Goal: Task Accomplishment & Management: Manage account settings

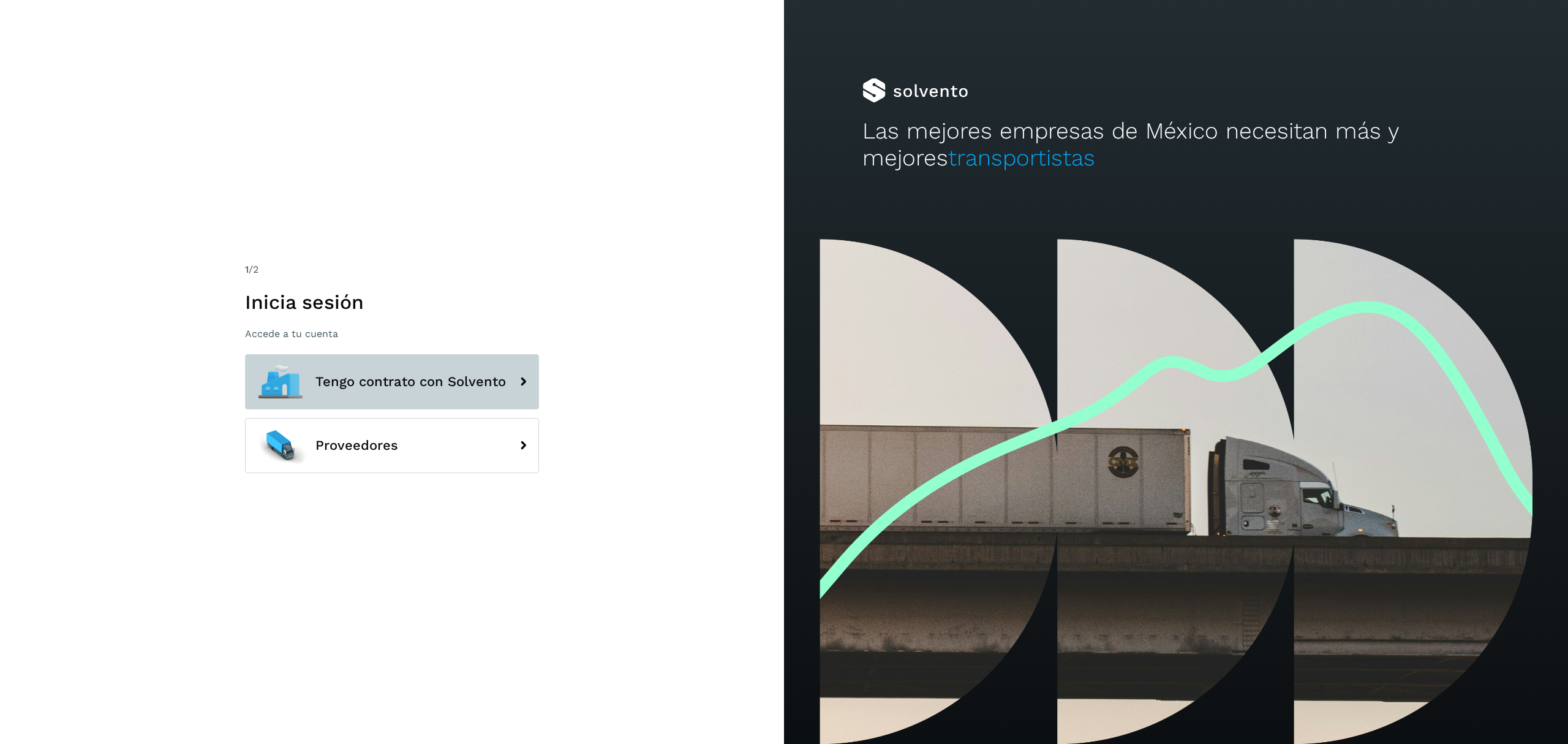
click at [483, 403] on button "Tengo contrato con Solvento" at bounding box center [392, 381] width 294 height 55
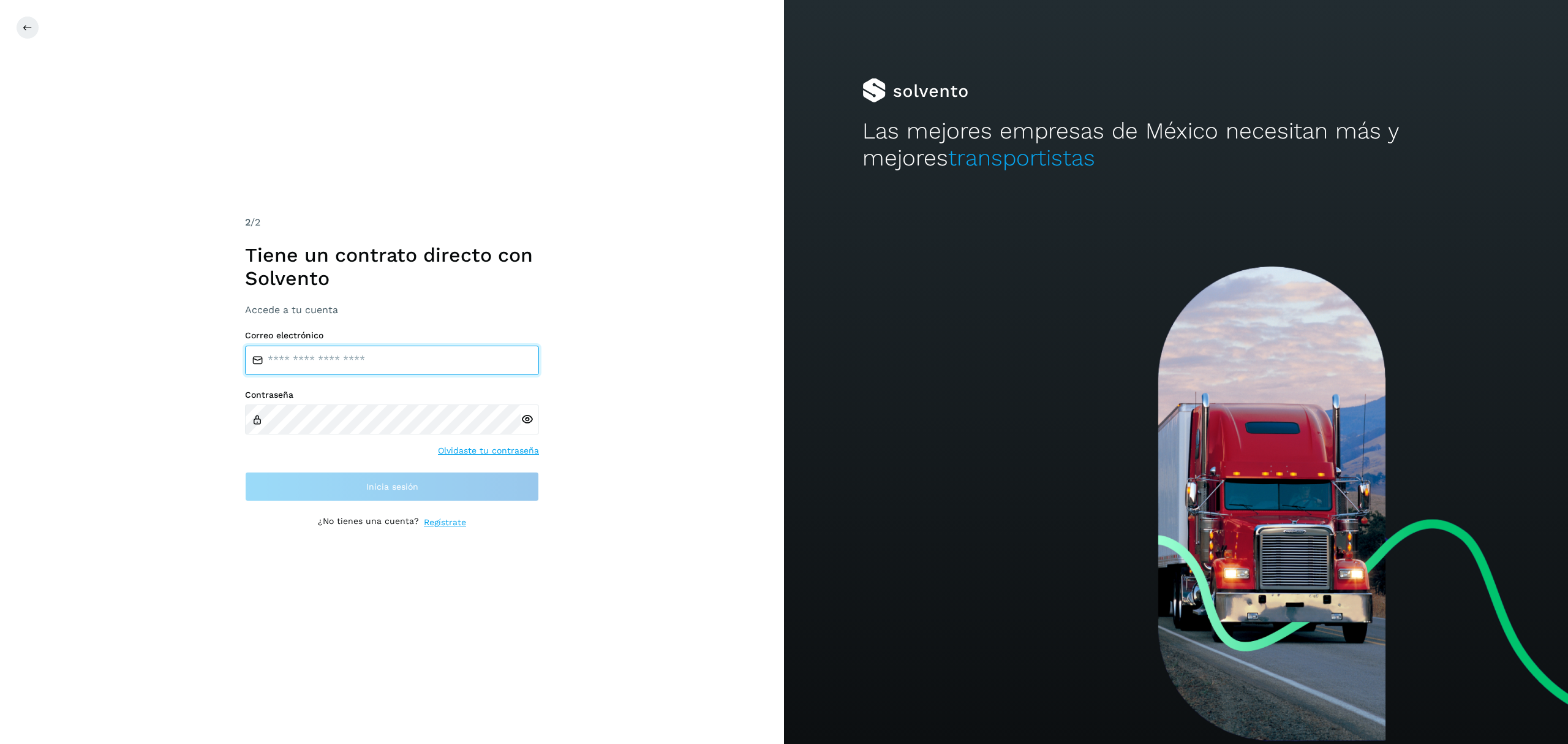
click at [437, 363] on input "email" at bounding box center [392, 360] width 294 height 29
type input "**********"
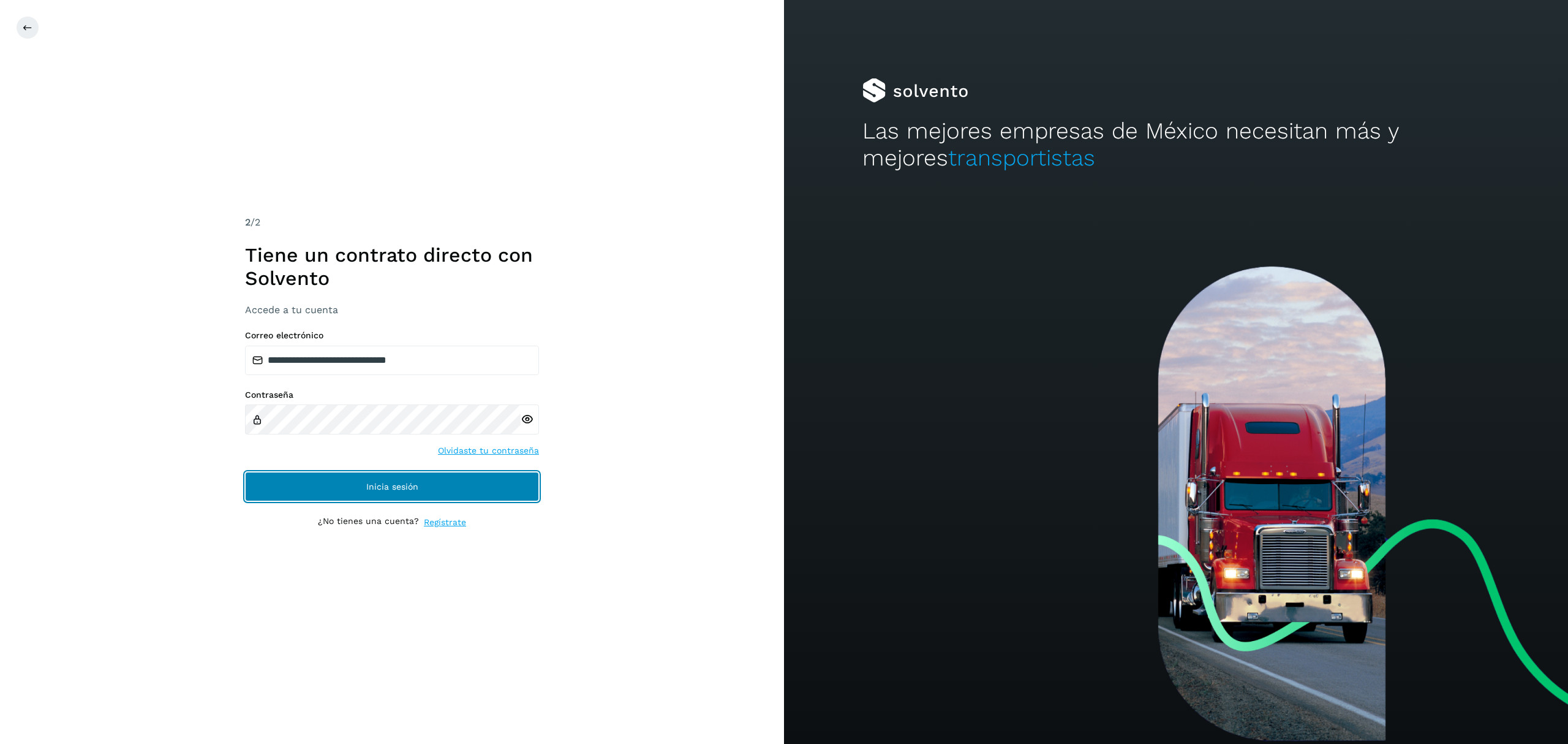
click at [378, 482] on span "Inicia sesión" at bounding box center [392, 487] width 52 height 9
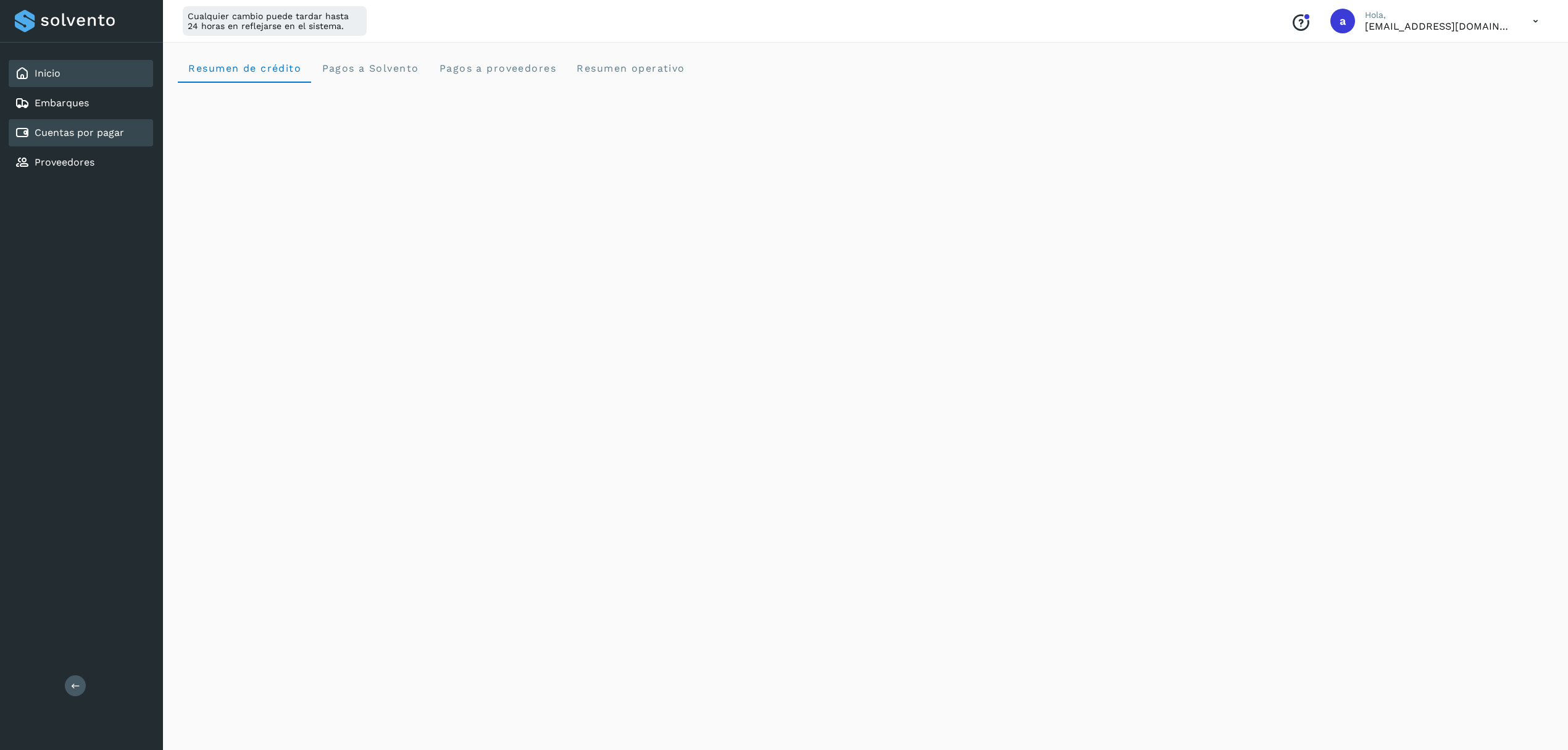
click at [90, 128] on link "Cuentas por pagar" at bounding box center [79, 132] width 89 height 12
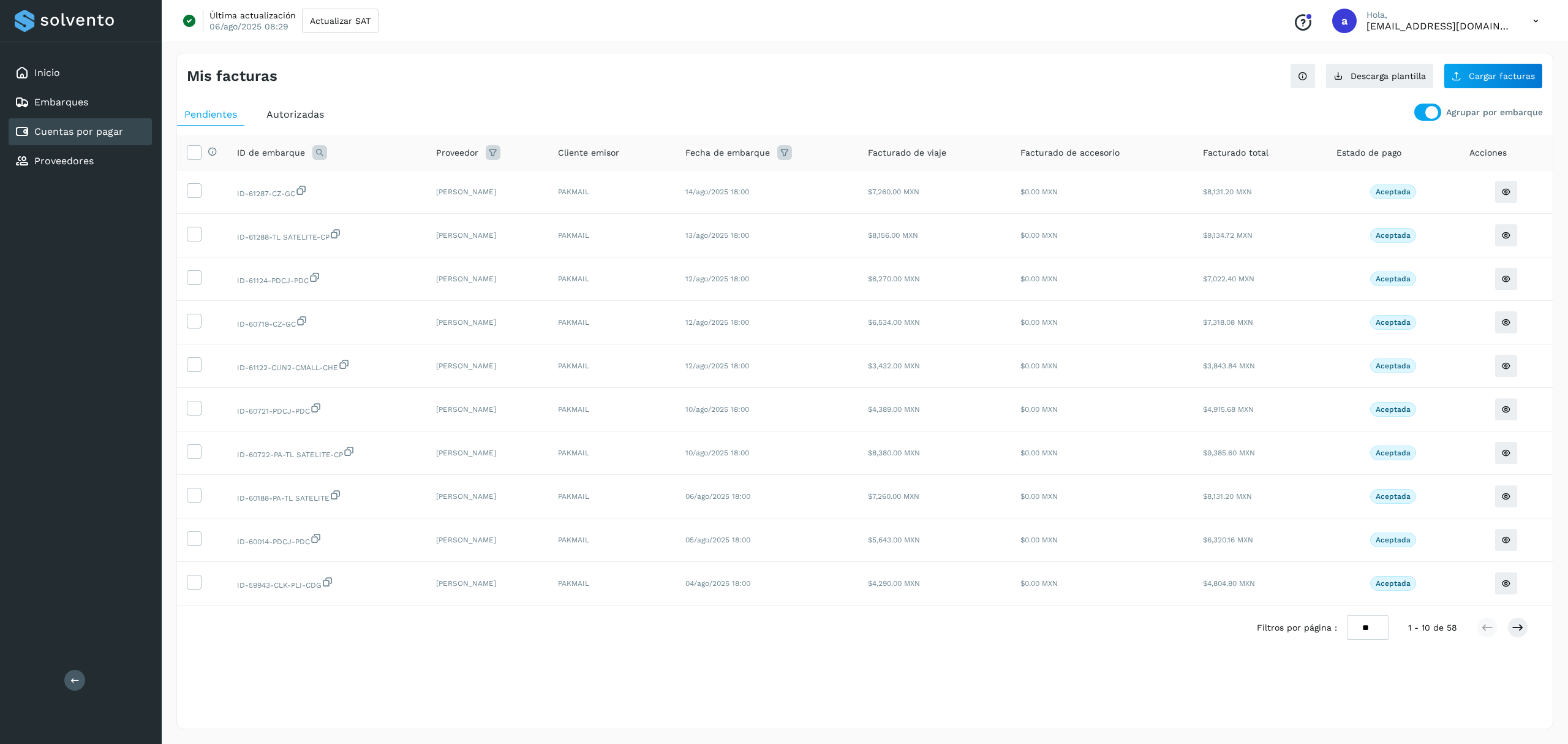
click at [1421, 112] on div at bounding box center [1427, 111] width 27 height 17
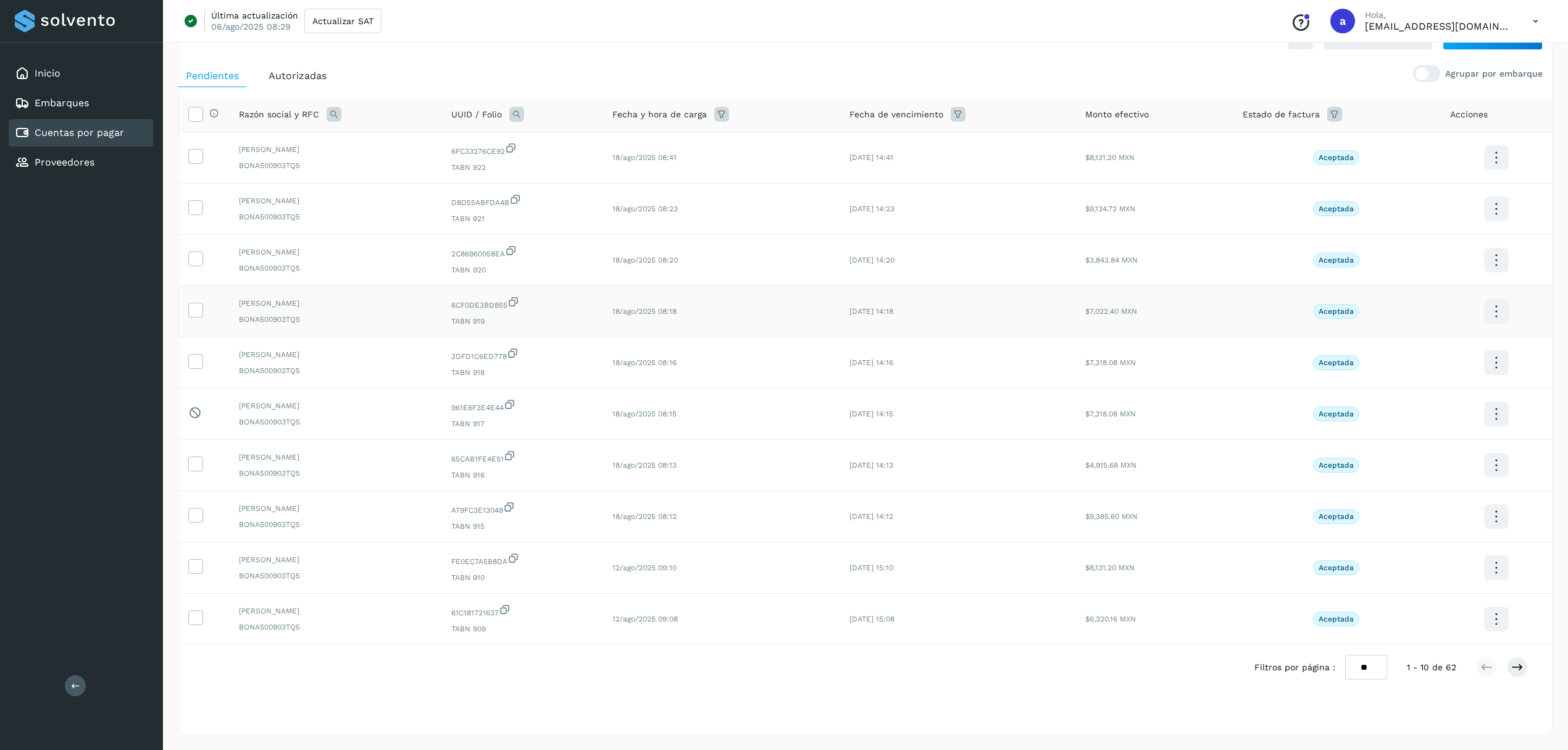
scroll to position [47, 0]
click at [1516, 672] on icon at bounding box center [1517, 667] width 12 height 12
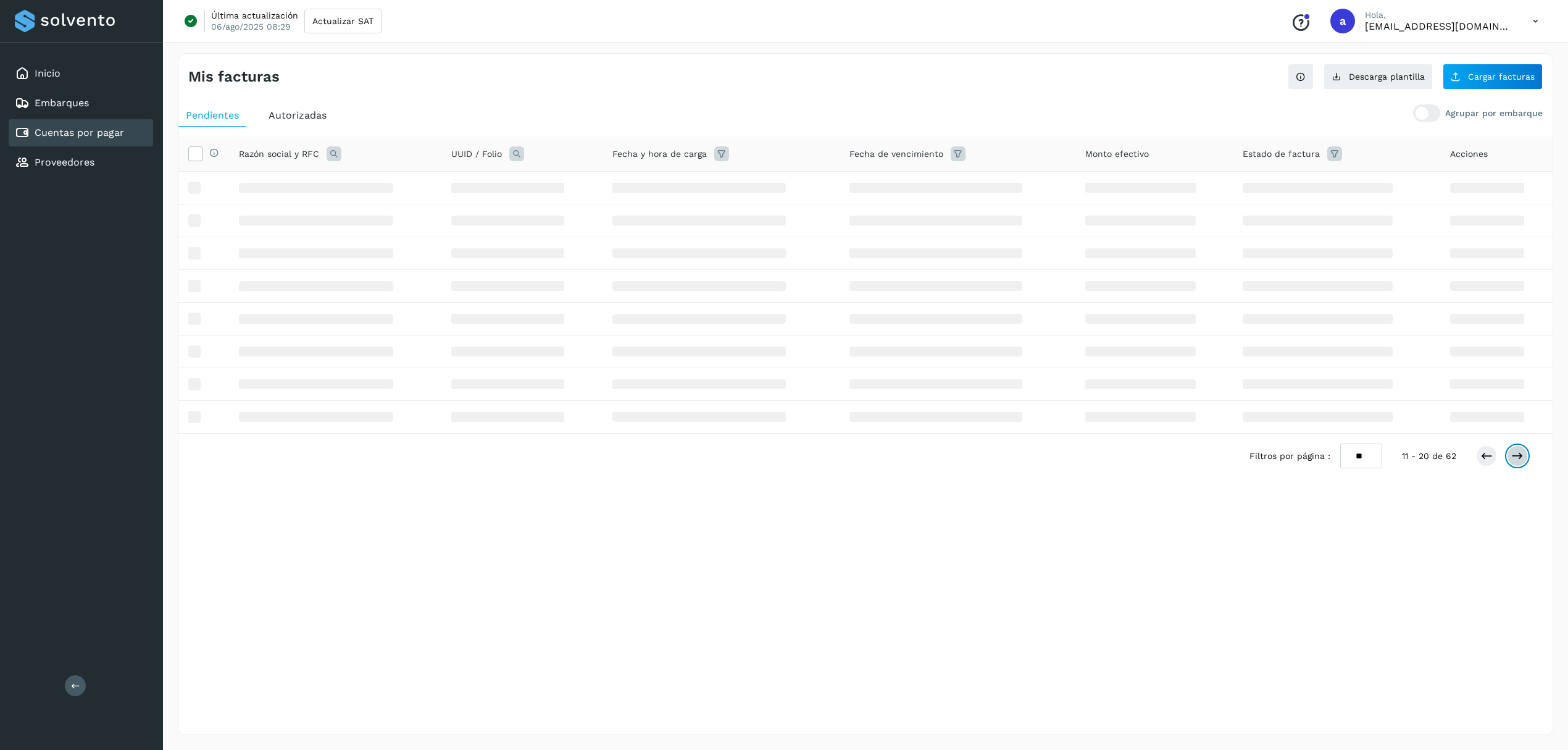
scroll to position [0, 0]
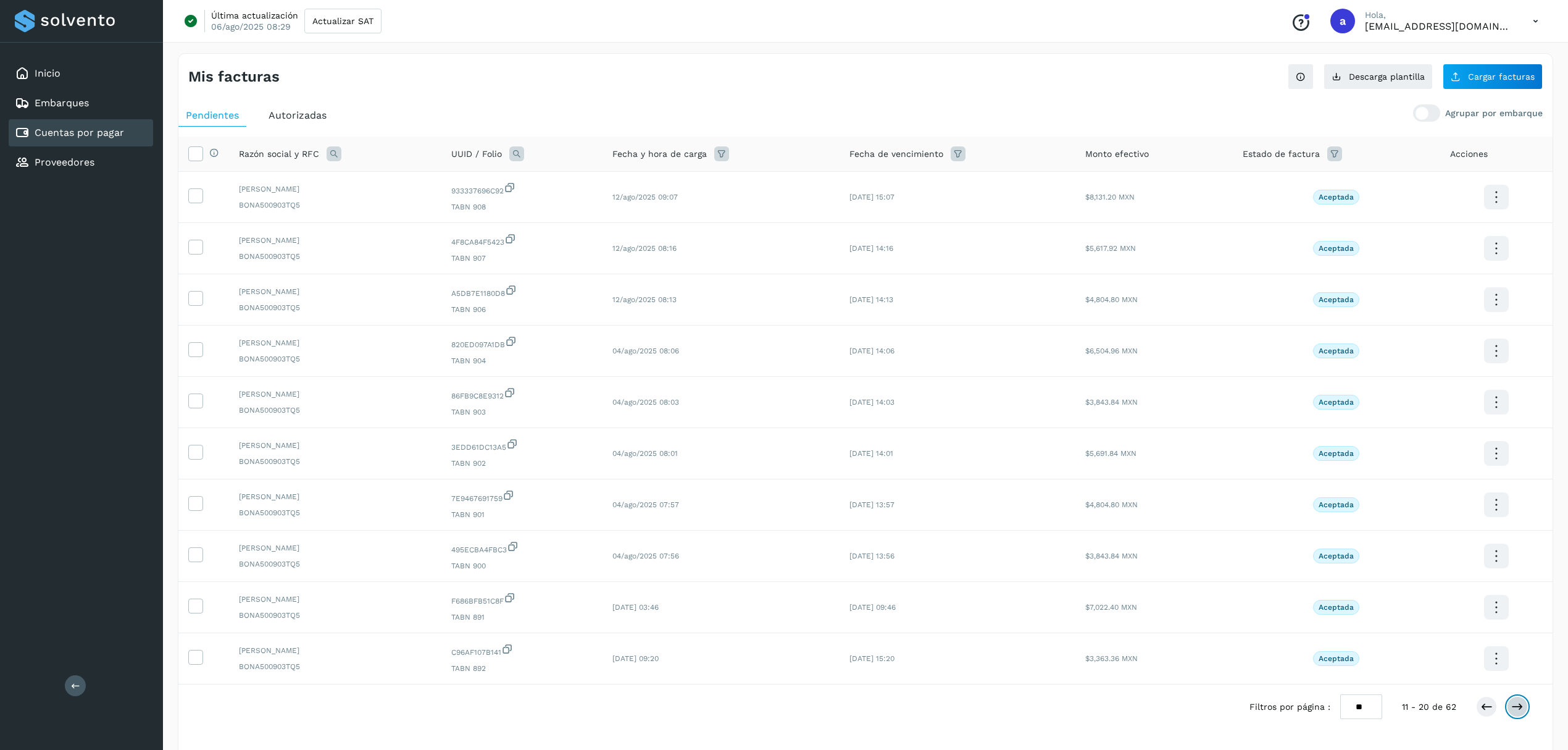
click at [1514, 713] on icon at bounding box center [1517, 706] width 12 height 12
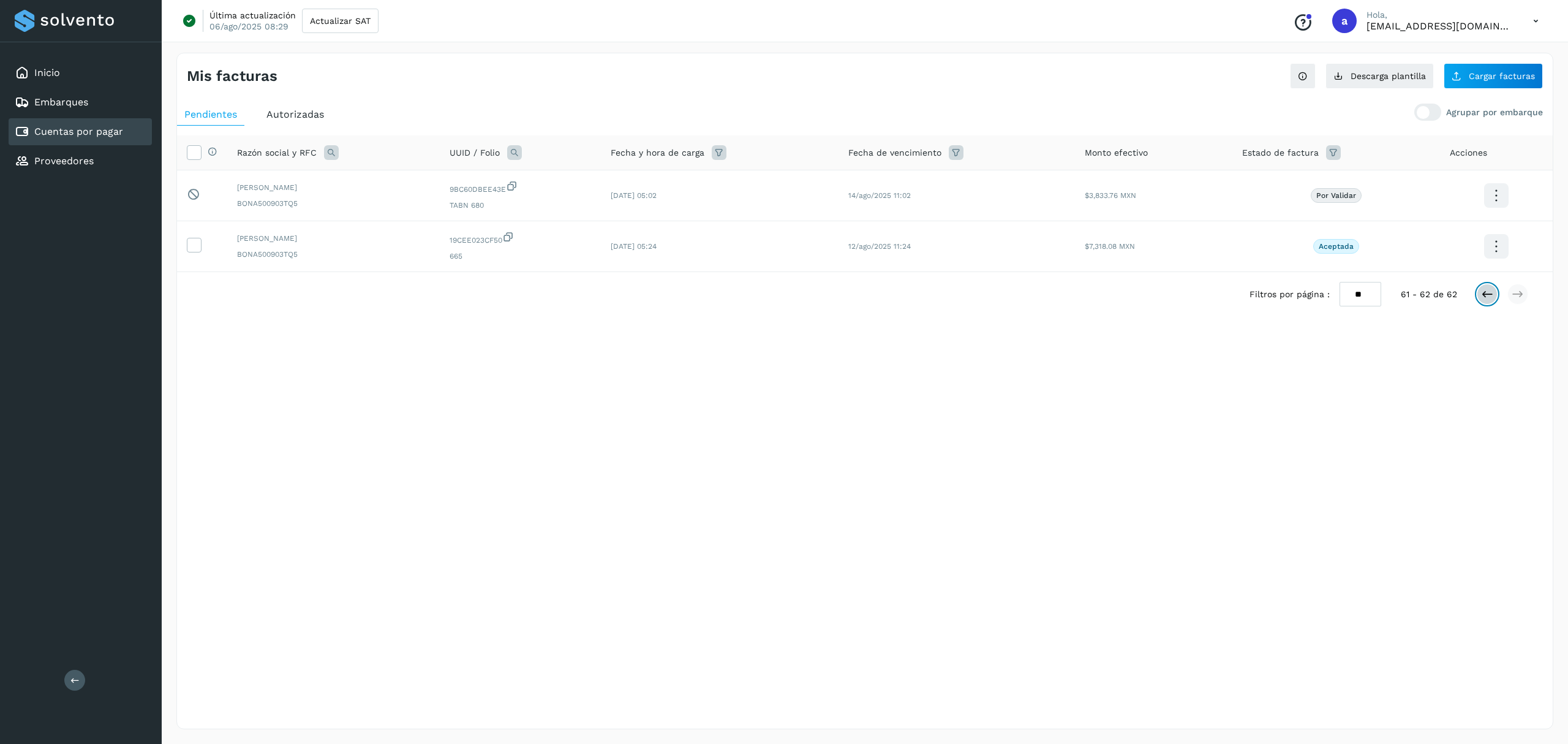
click at [1495, 295] on button at bounding box center [1488, 295] width 21 height 21
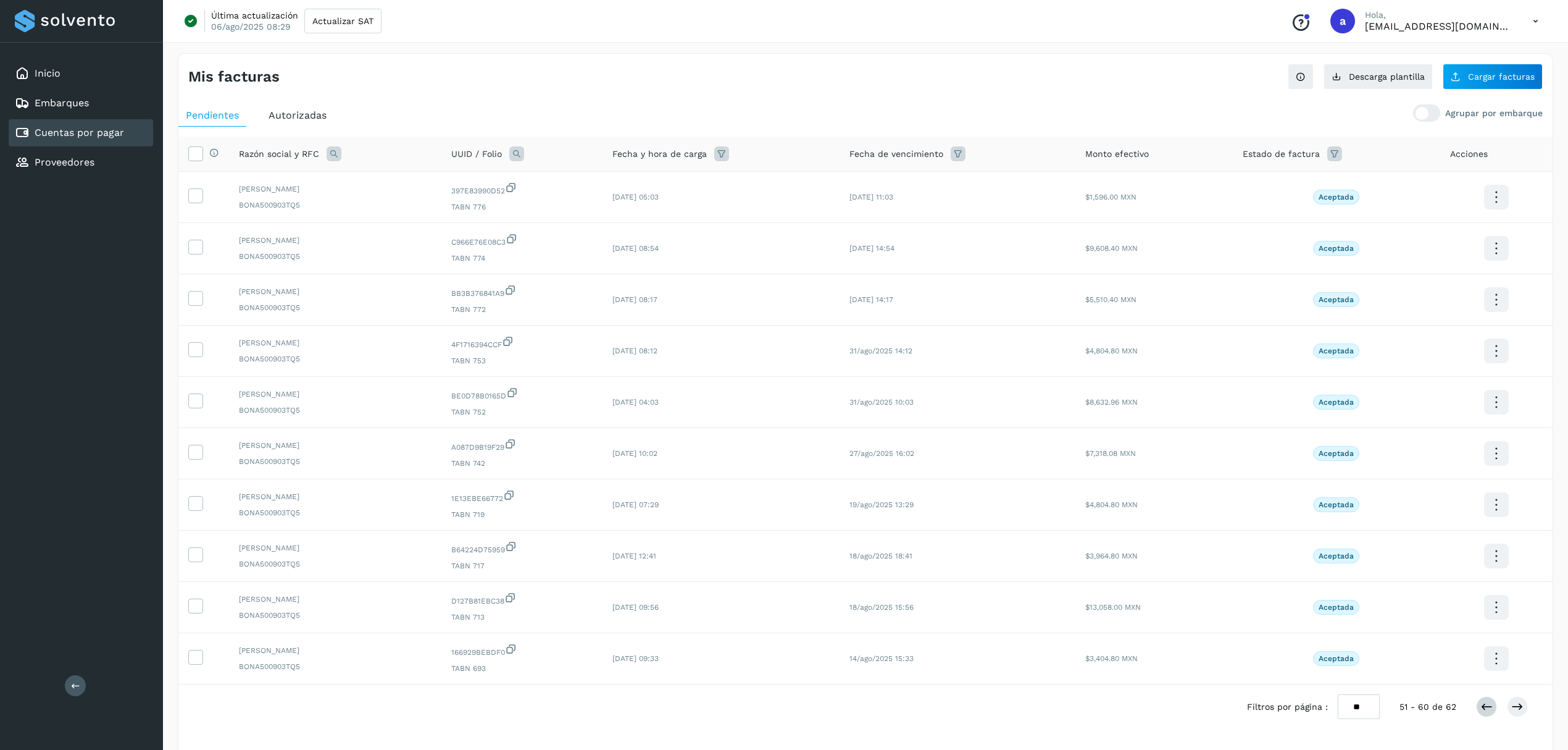
click at [1506, 212] on icon at bounding box center [1496, 197] width 29 height 29
click at [1484, 710] on div at bounding box center [784, 375] width 1568 height 750
click at [1486, 712] on icon at bounding box center [1487, 706] width 12 height 12
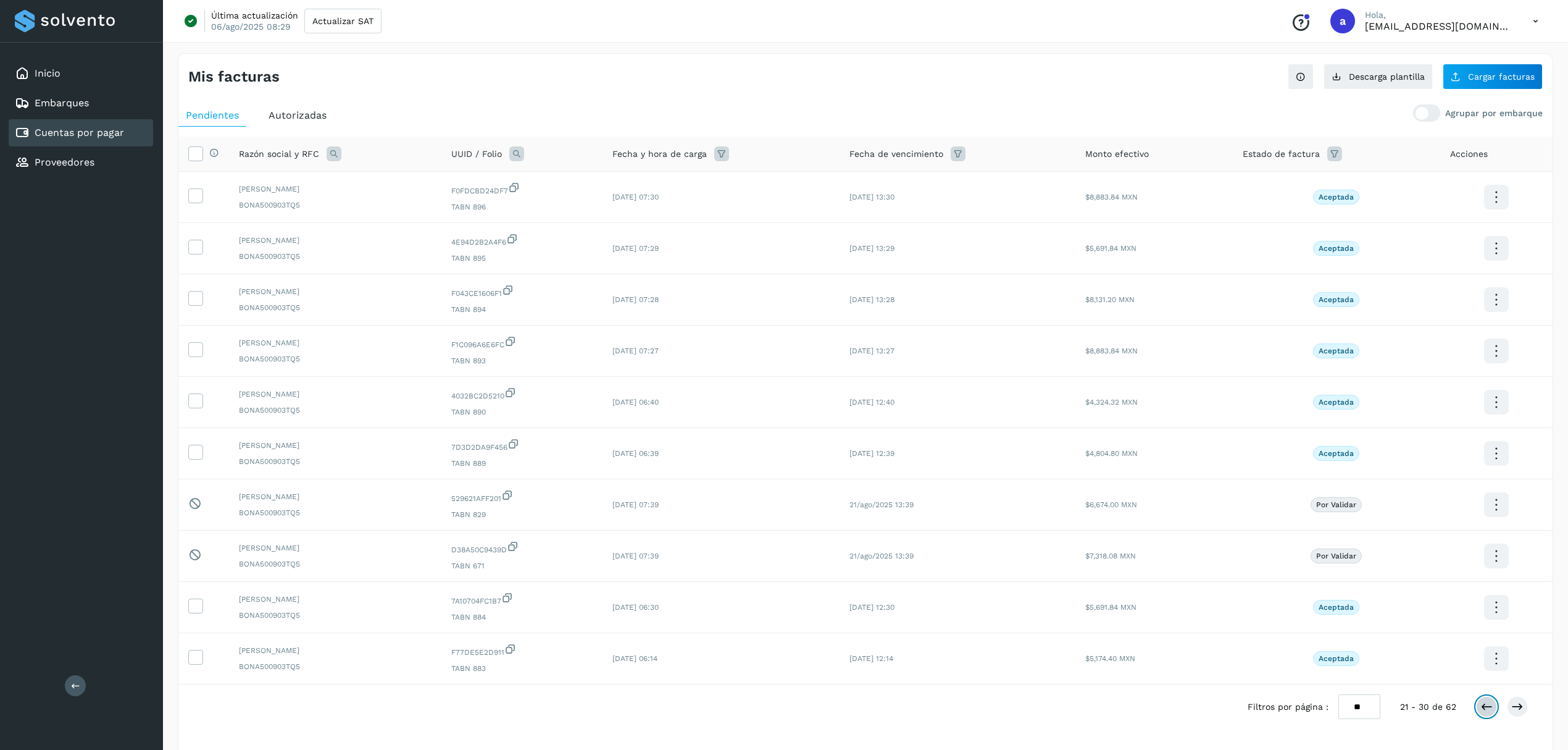
click at [1486, 712] on icon at bounding box center [1487, 706] width 12 height 12
click at [1492, 198] on icon at bounding box center [1496, 197] width 29 height 29
drag, startPoint x: 1418, startPoint y: 114, endPoint x: 1444, endPoint y: 114, distance: 26.0
click at [1444, 114] on div at bounding box center [784, 375] width 1568 height 750
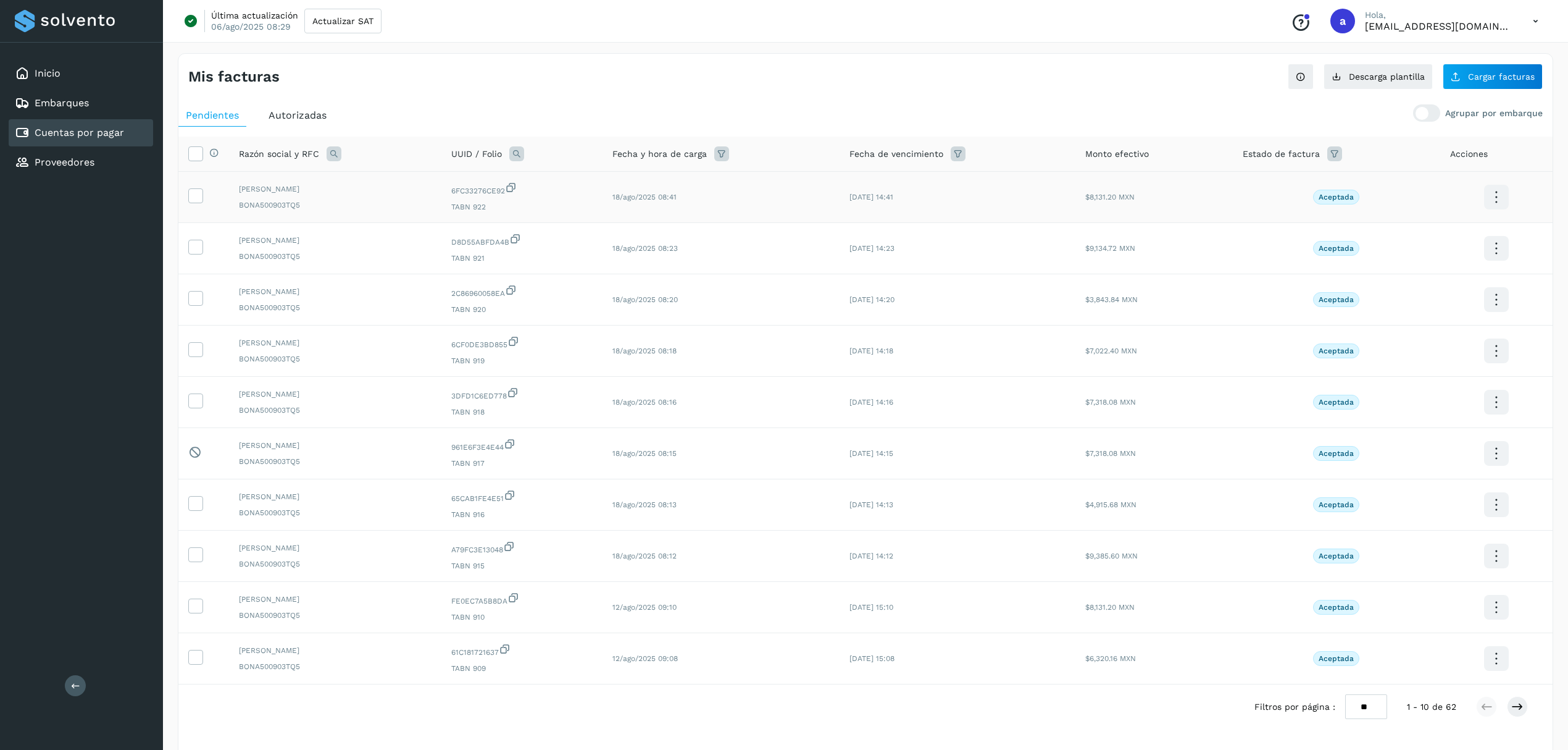
click at [1443, 114] on div "Agrupar por embarque" at bounding box center [1477, 112] width 129 height 17
click at [1437, 114] on div at bounding box center [1426, 112] width 27 height 17
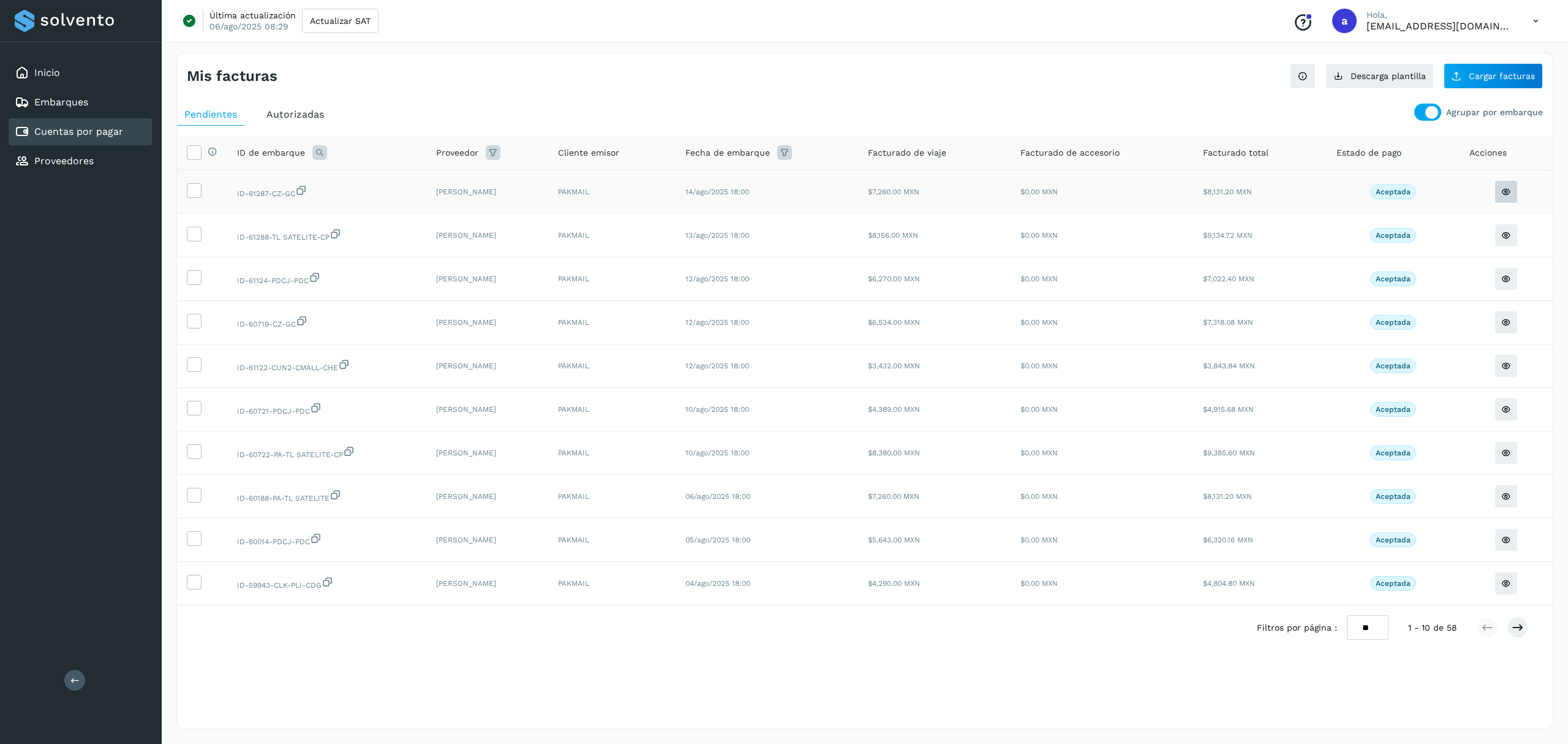
click at [1511, 191] on icon at bounding box center [1505, 191] width 10 height 10
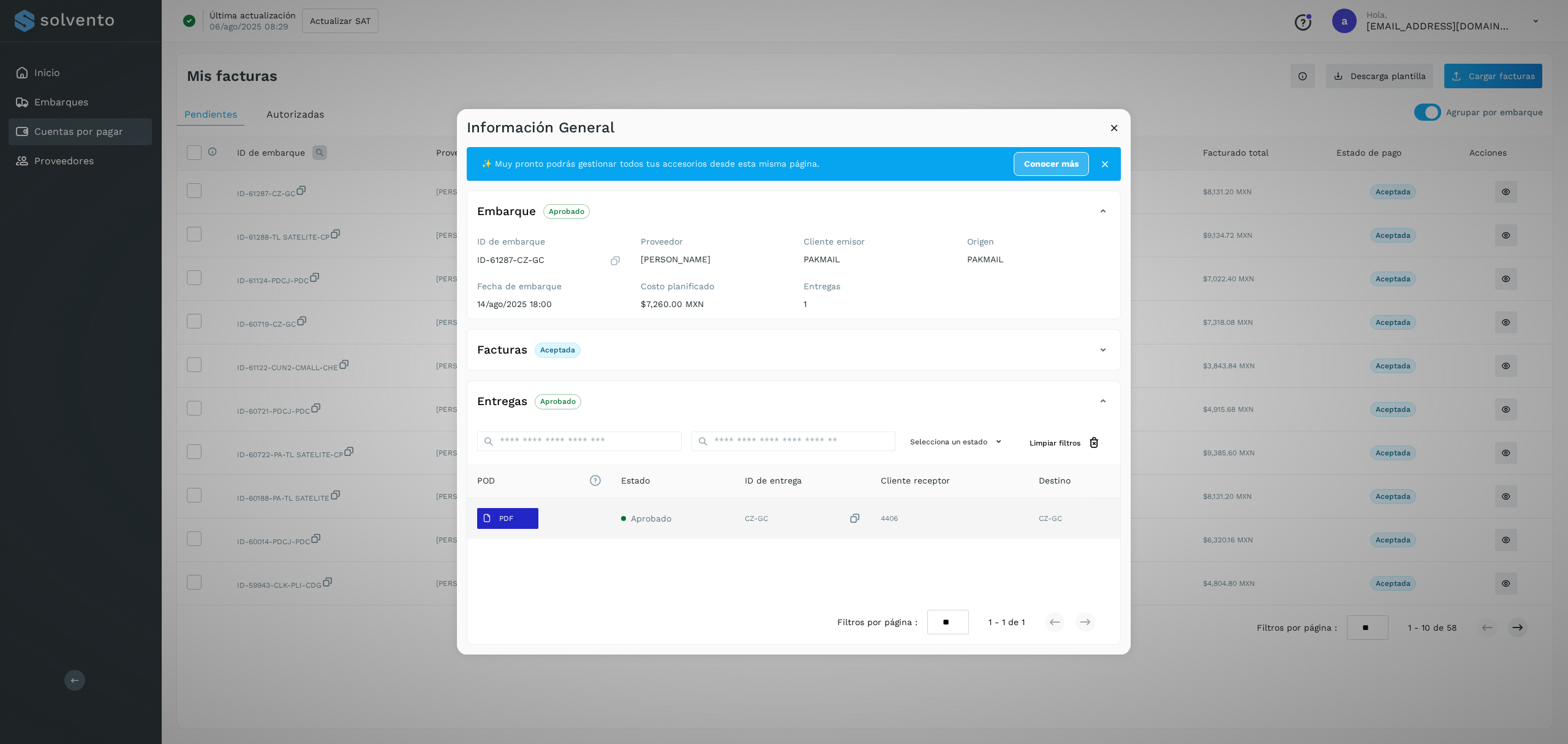
click at [513, 515] on span "PDF" at bounding box center [497, 518] width 41 height 19
click at [735, 529] on td "Aprobado" at bounding box center [803, 518] width 136 height 41
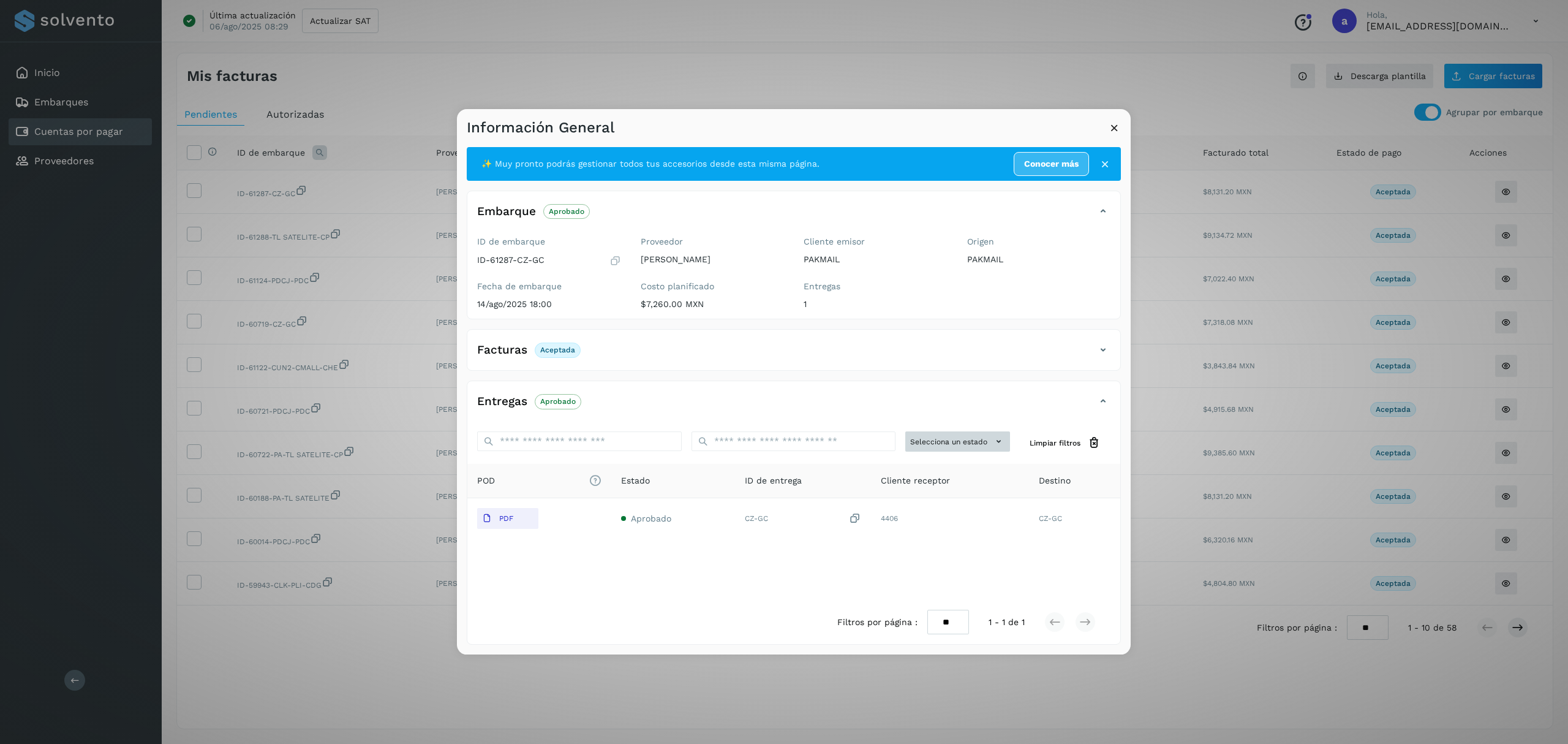
click at [989, 444] on button "Selecciona un estado" at bounding box center [957, 441] width 104 height 20
click at [642, 576] on div at bounding box center [1241, 480] width 1568 height 744
click at [1110, 130] on icon at bounding box center [1114, 127] width 13 height 13
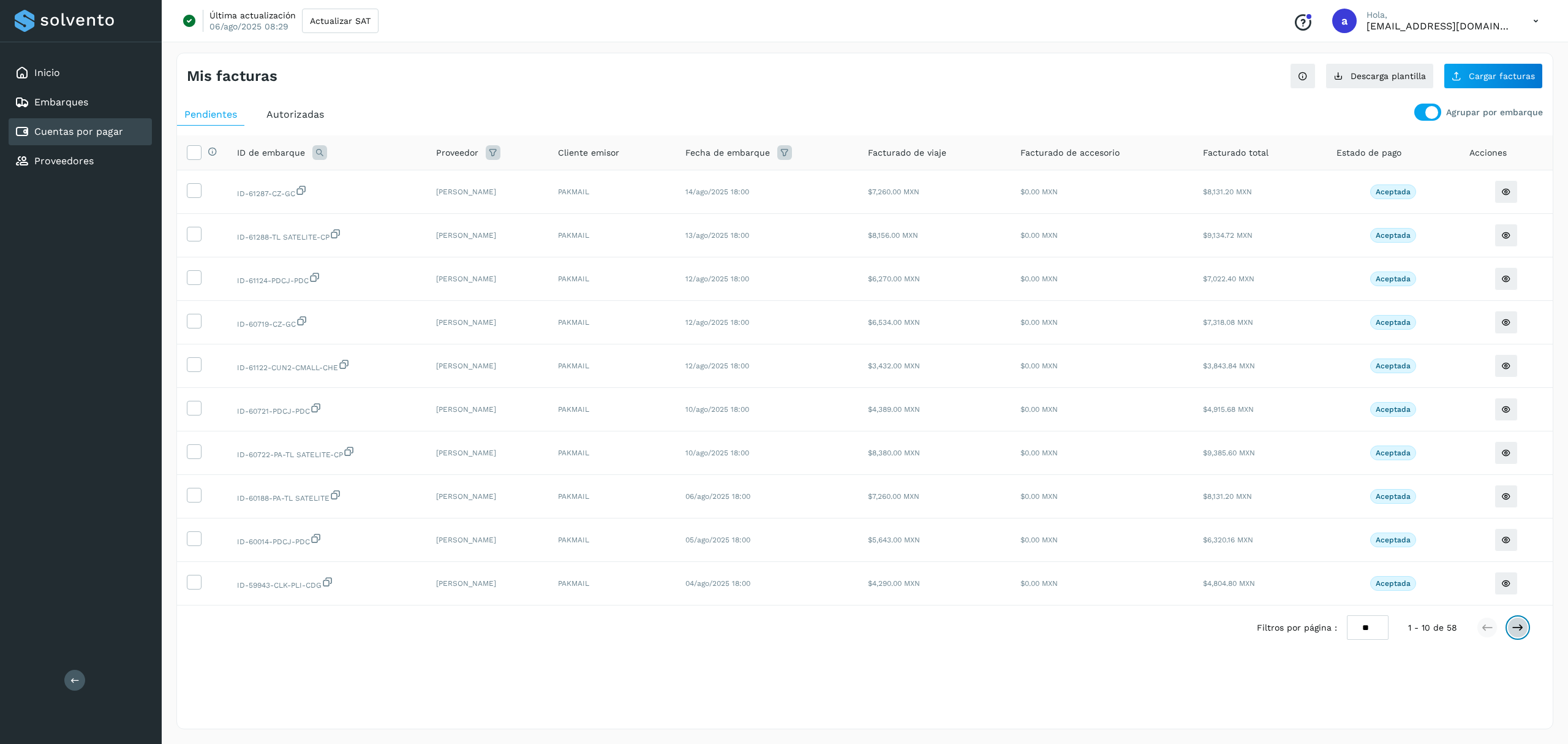
click at [1510, 637] on button at bounding box center [1518, 627] width 21 height 21
click at [1517, 633] on icon at bounding box center [1518, 627] width 12 height 12
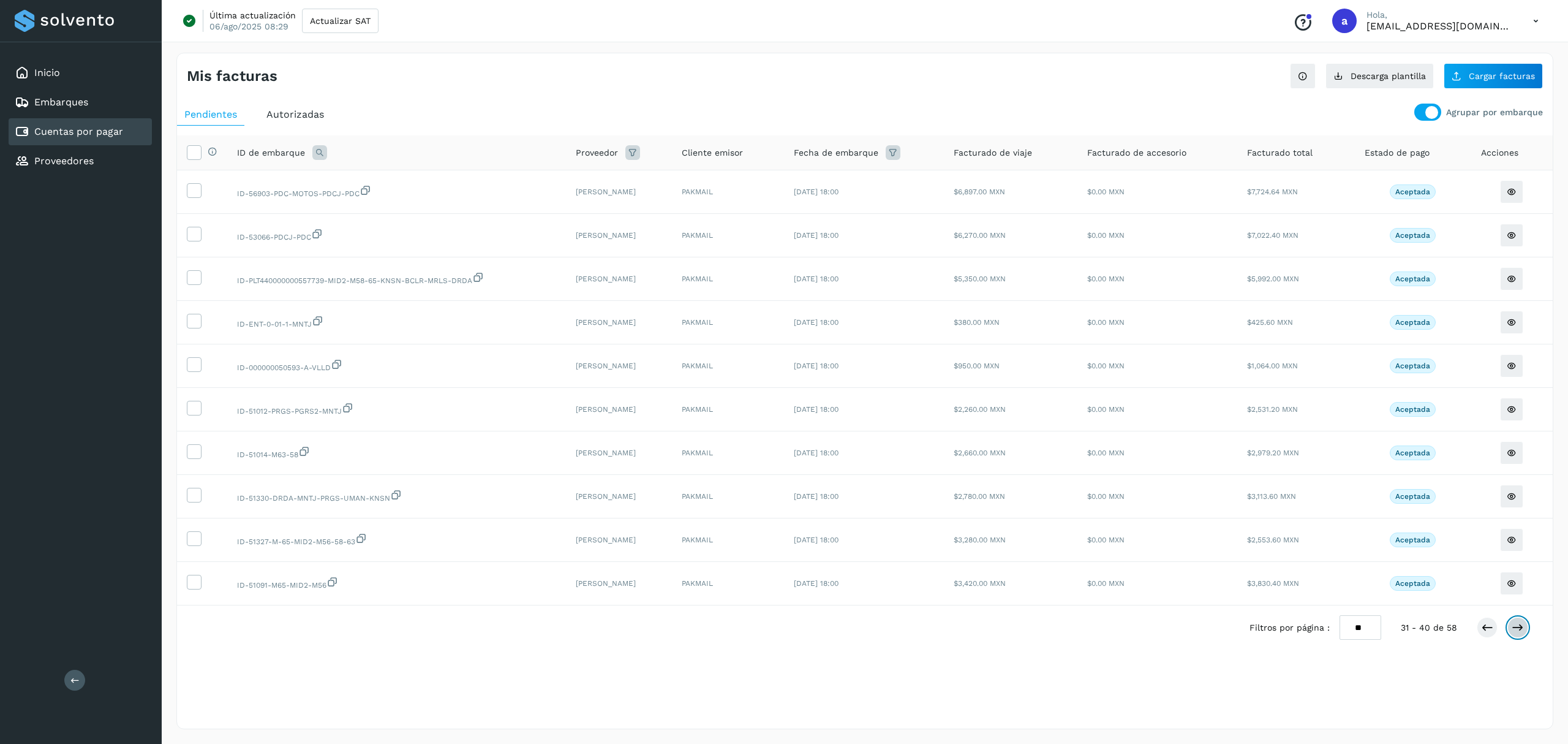
click at [1515, 638] on button at bounding box center [1518, 627] width 21 height 21
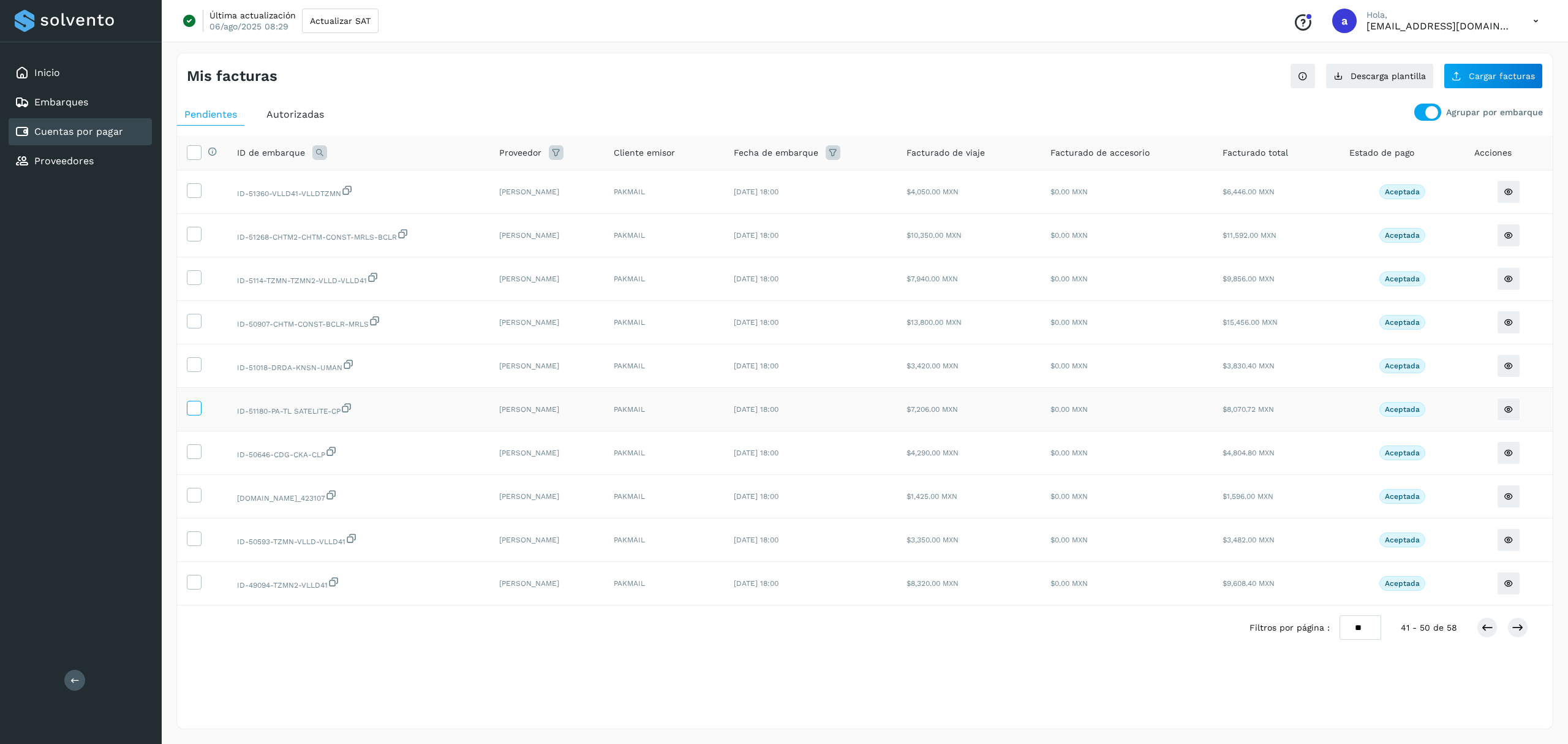
click at [195, 413] on icon at bounding box center [194, 407] width 13 height 13
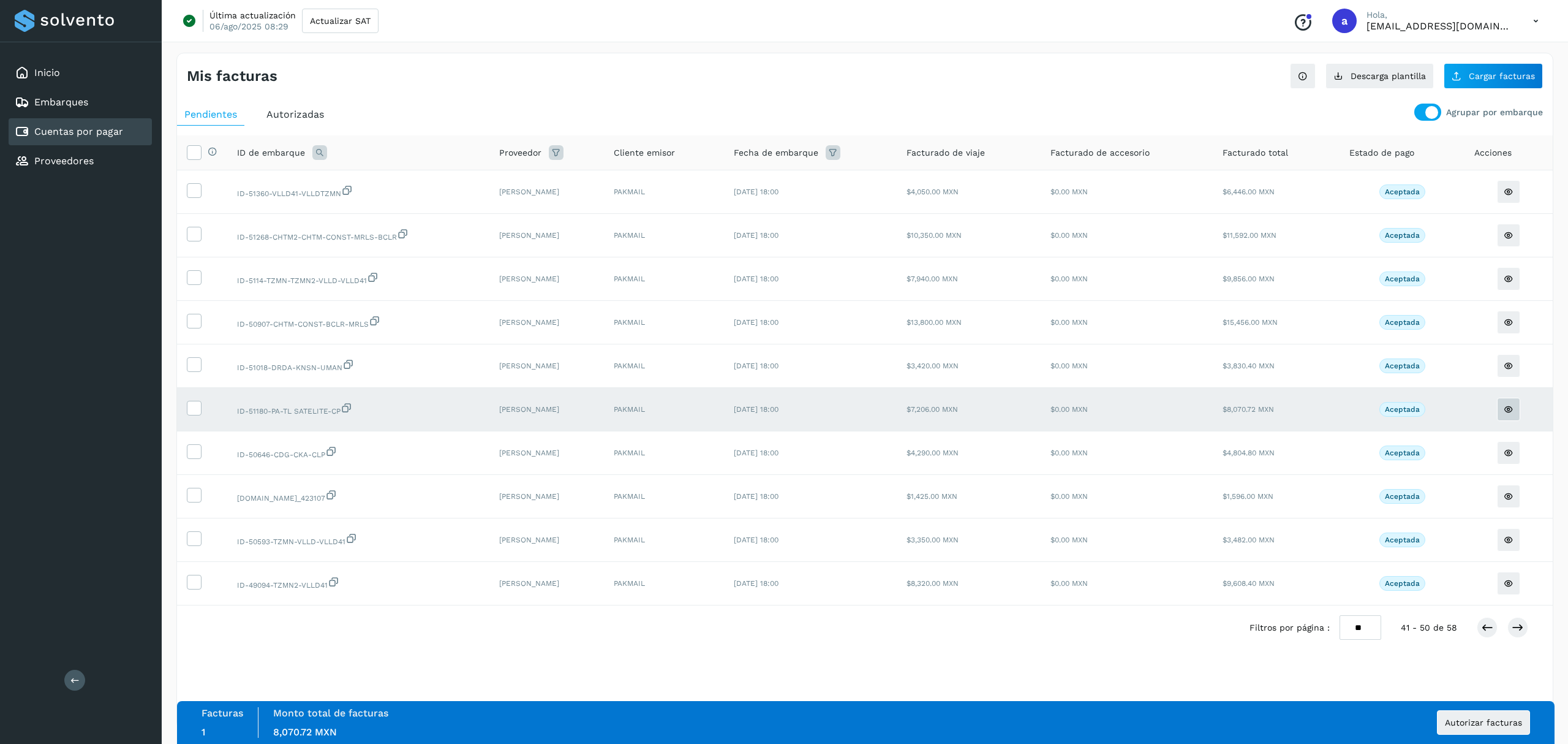
click at [1519, 410] on button at bounding box center [1508, 409] width 23 height 23
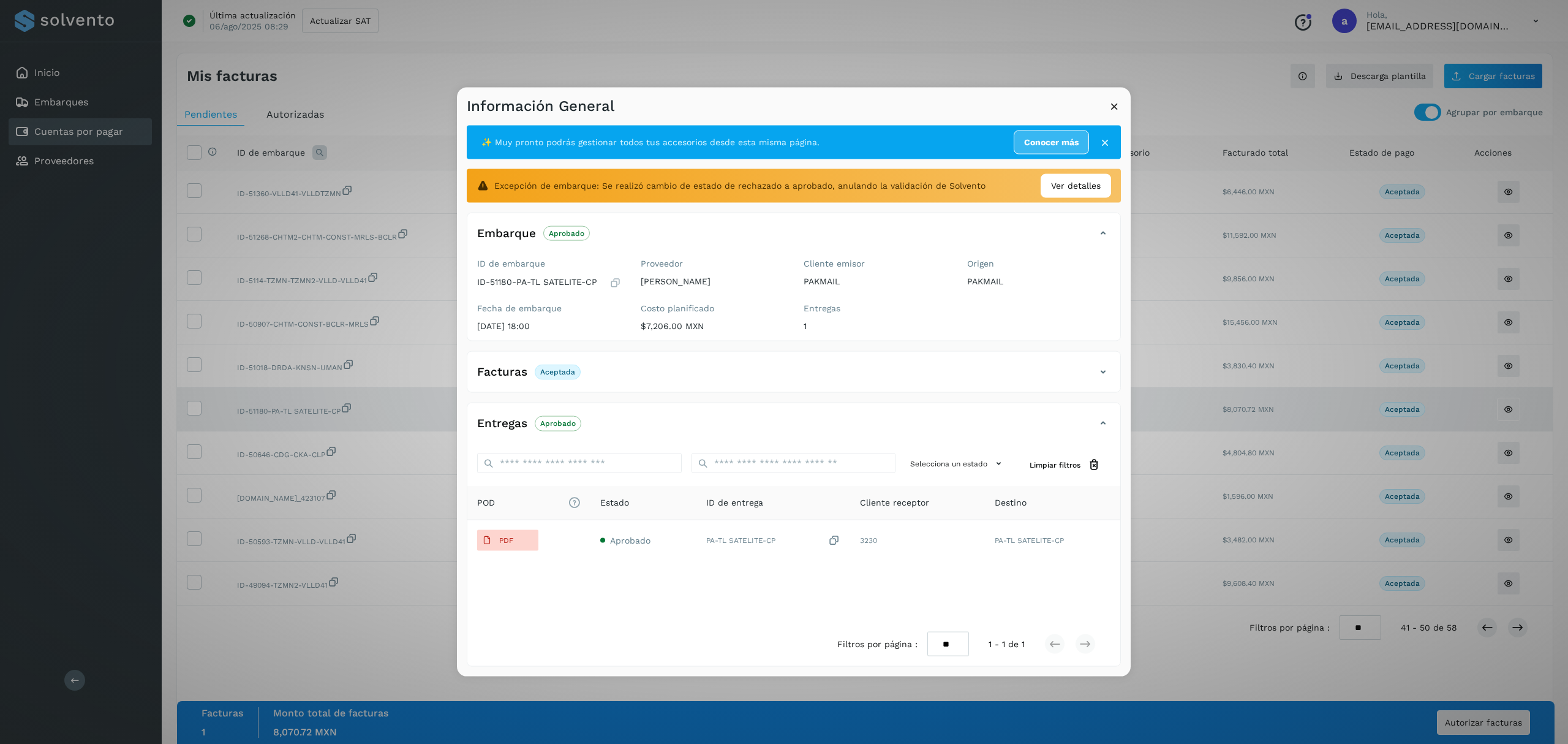
click at [540, 373] on p "Aceptada" at bounding box center [557, 372] width 34 height 9
click at [547, 373] on p "Aceptada" at bounding box center [557, 372] width 34 height 9
click at [1078, 189] on span "Ver detalles" at bounding box center [1075, 186] width 50 height 13
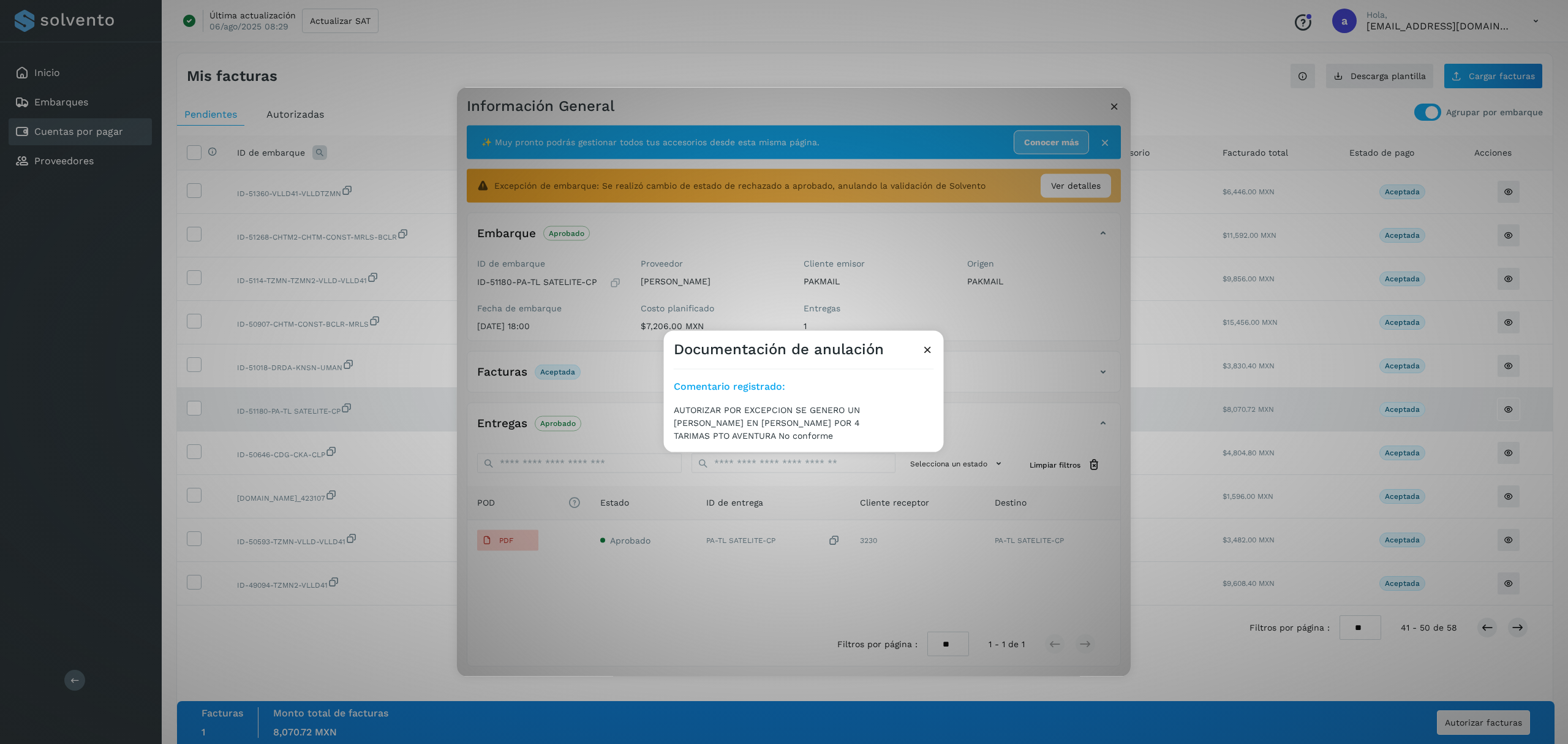
click at [929, 349] on icon at bounding box center [927, 349] width 13 height 13
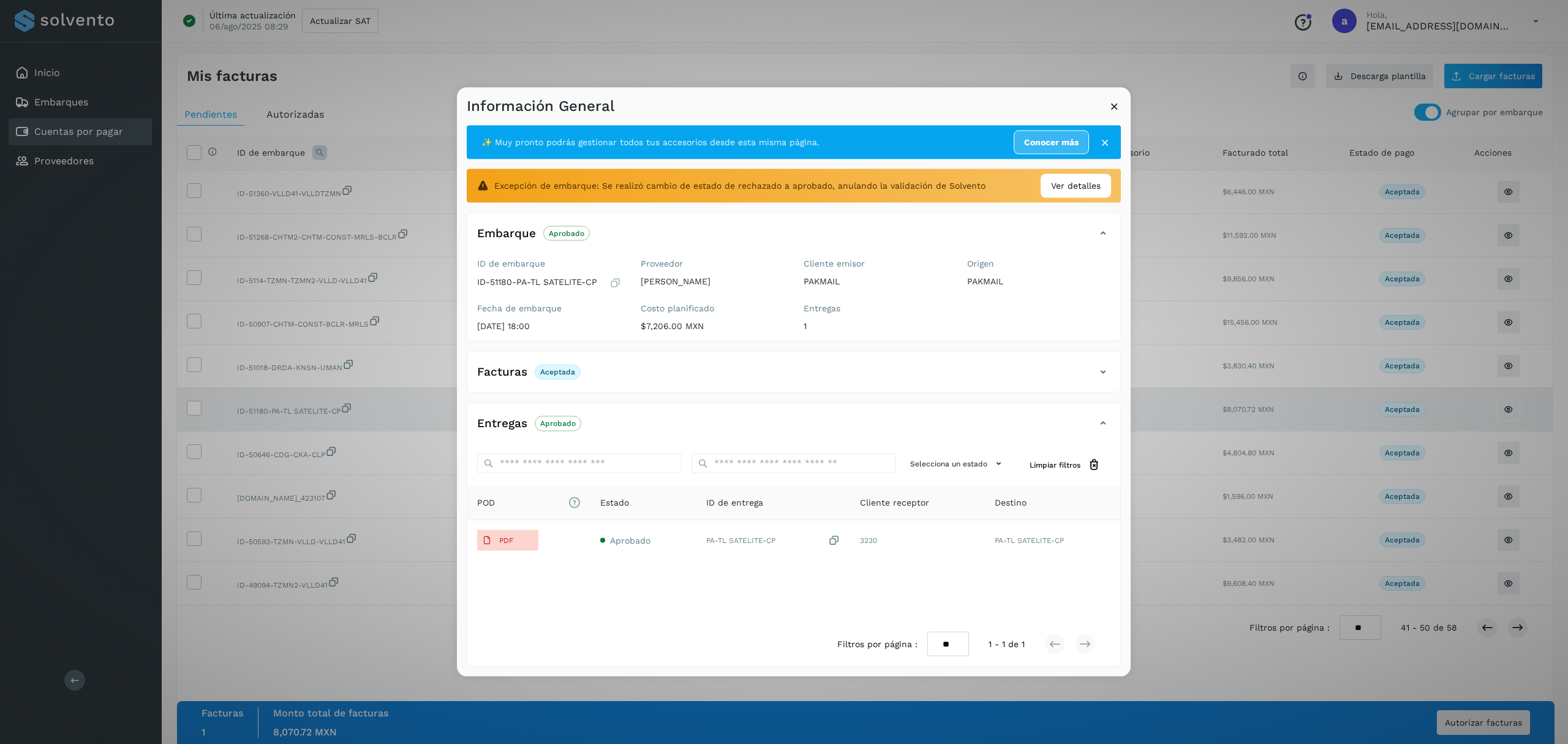
click at [554, 373] on p "Aceptada" at bounding box center [557, 372] width 34 height 9
click at [550, 371] on p "Aceptada" at bounding box center [557, 372] width 34 height 9
click at [512, 371] on h4 "Facturas" at bounding box center [501, 372] width 50 height 14
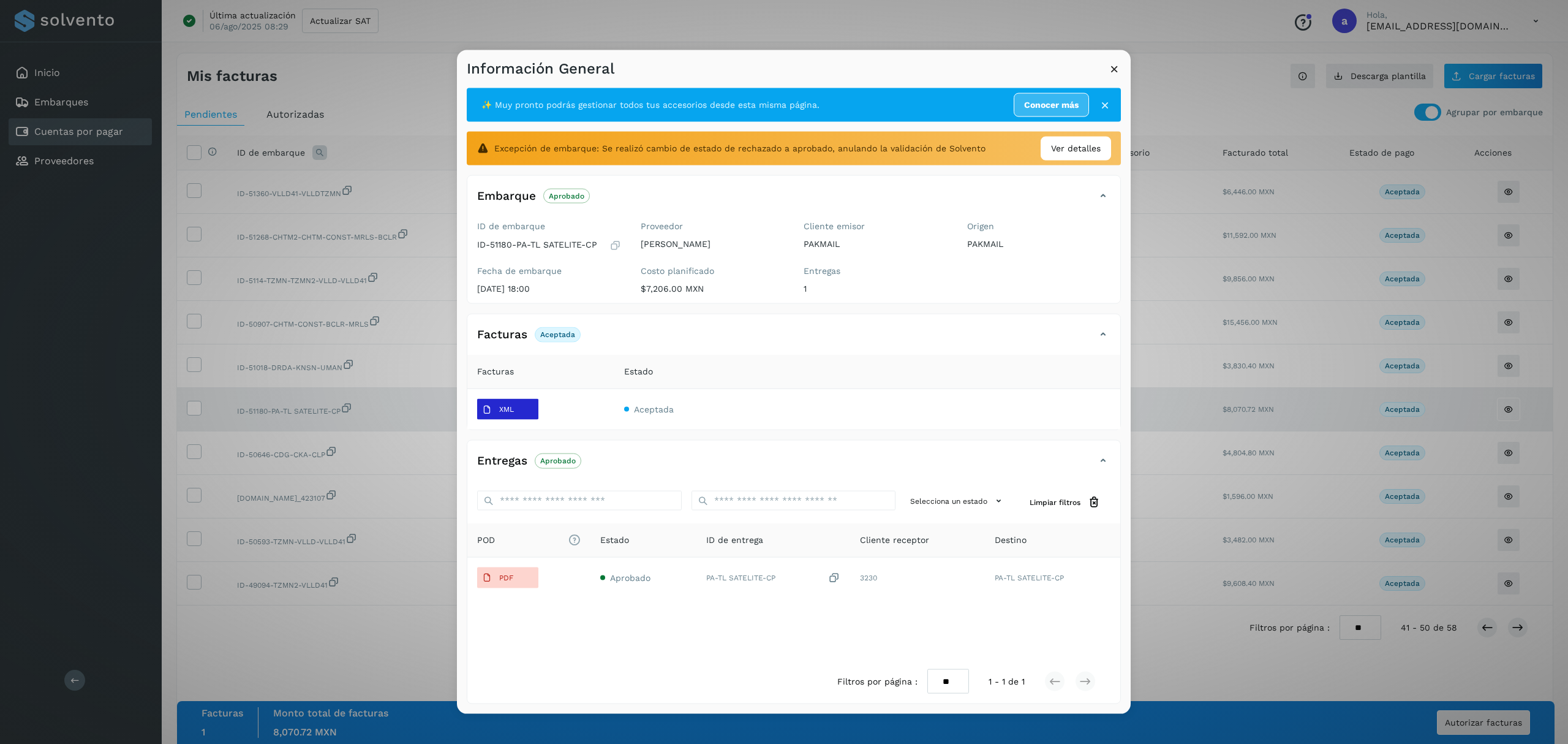
click at [524, 413] on button "XML" at bounding box center [507, 410] width 61 height 21
click at [515, 412] on span "XML" at bounding box center [497, 409] width 42 height 19
click at [521, 410] on button "XML" at bounding box center [507, 410] width 61 height 21
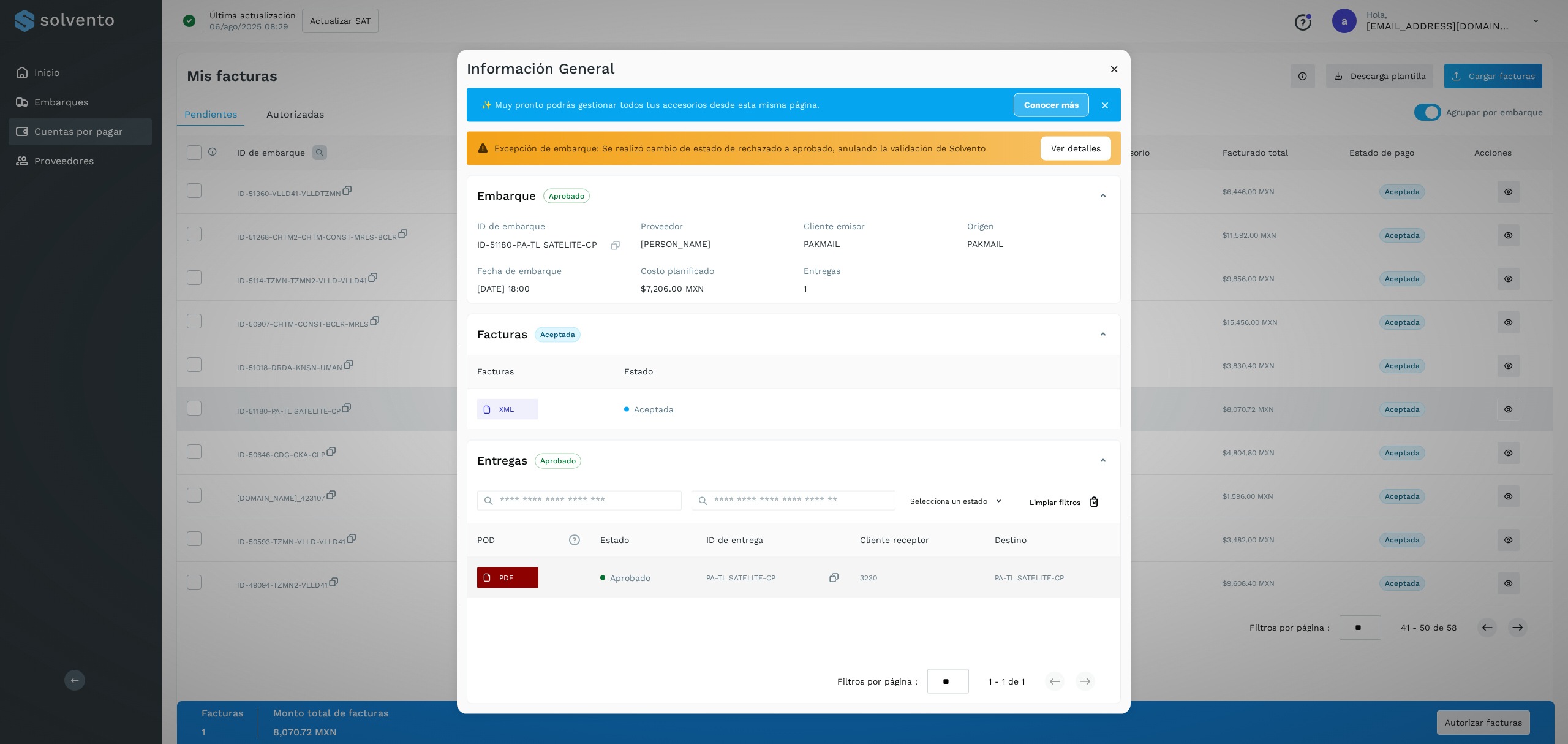
click at [516, 580] on span "PDF" at bounding box center [497, 578] width 41 height 19
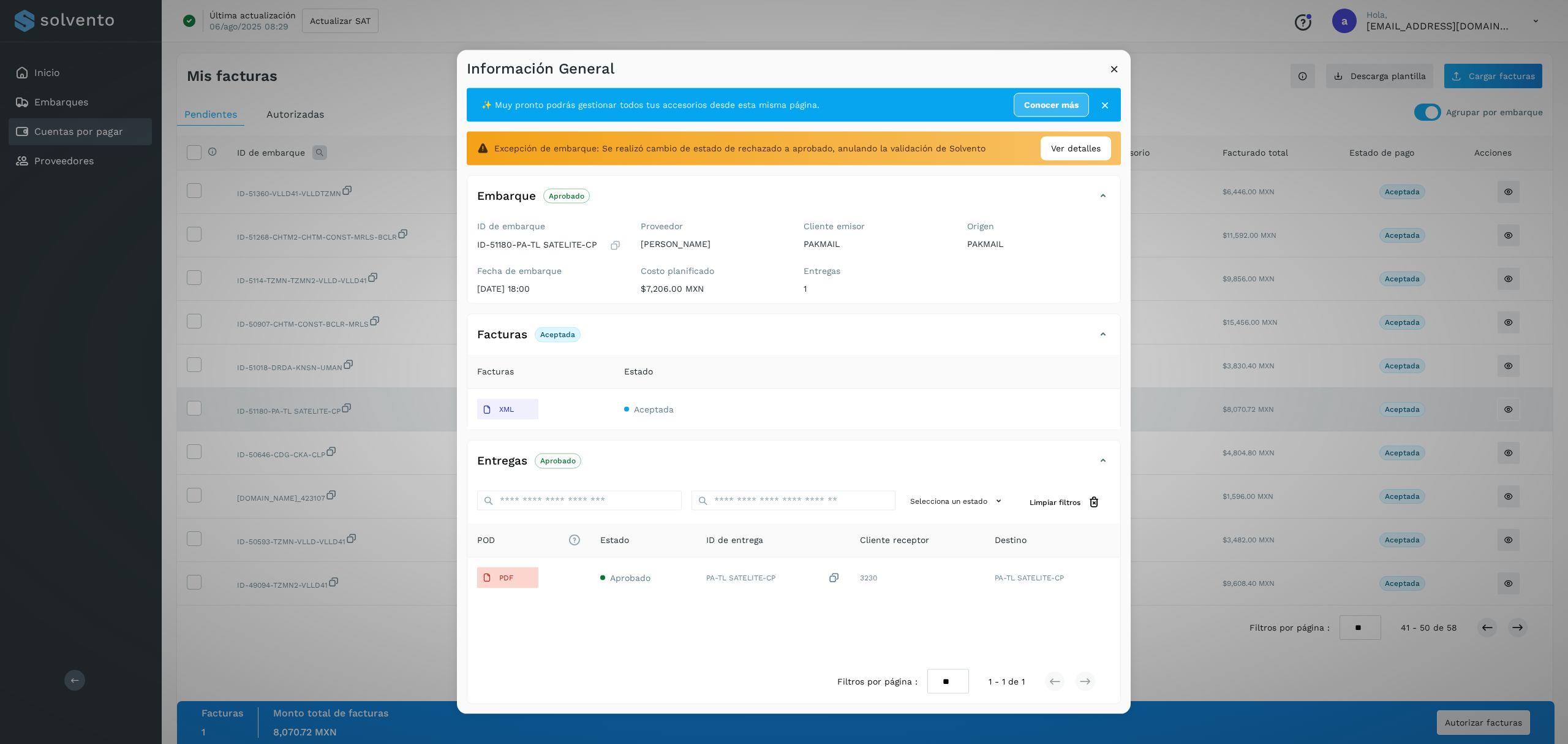
click at [1117, 65] on icon at bounding box center [1114, 69] width 13 height 13
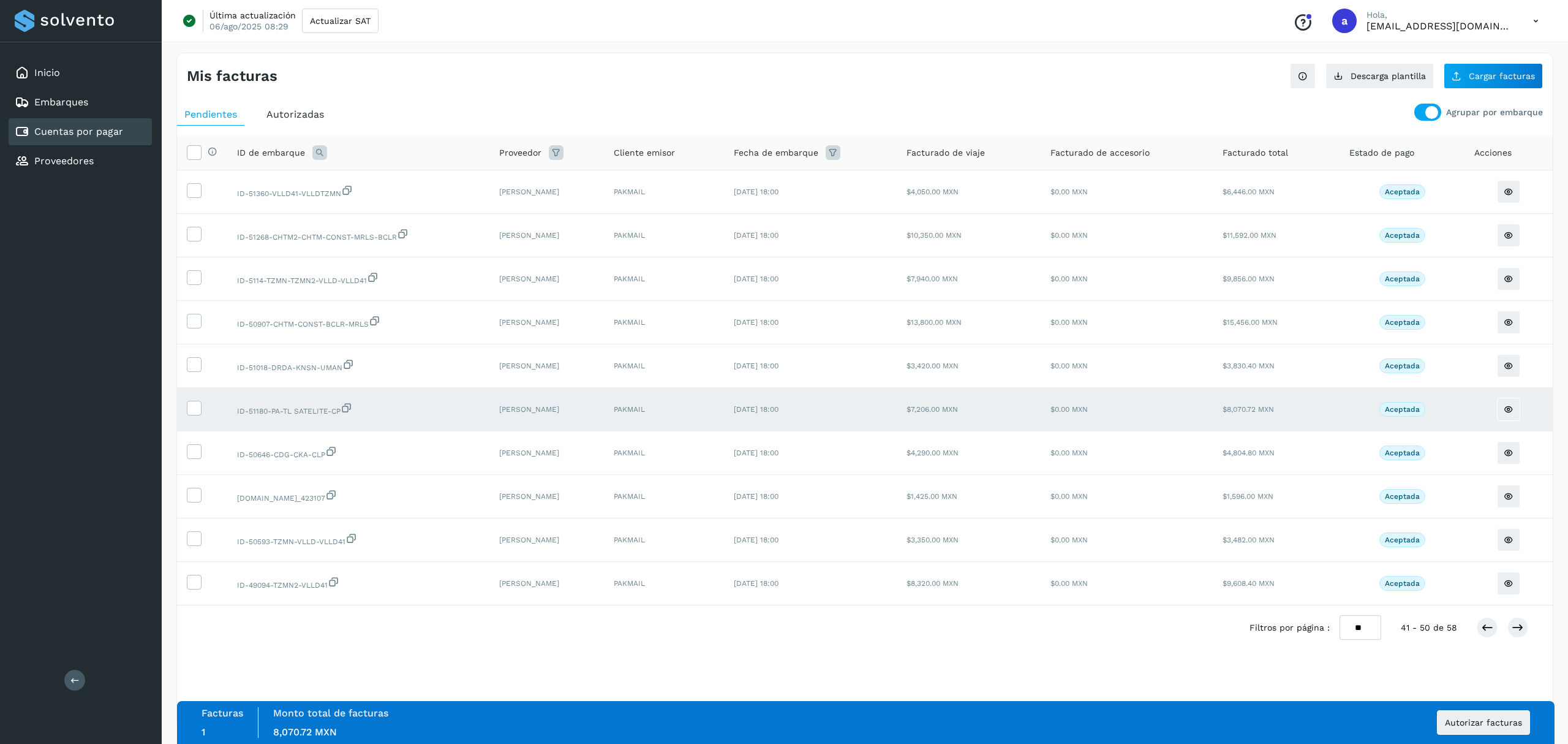
click at [44, 127] on link "Cuentas por pagar" at bounding box center [79, 131] width 88 height 12
click at [42, 67] on link "Inicio" at bounding box center [47, 72] width 26 height 12
